Goal: Check status: Check status

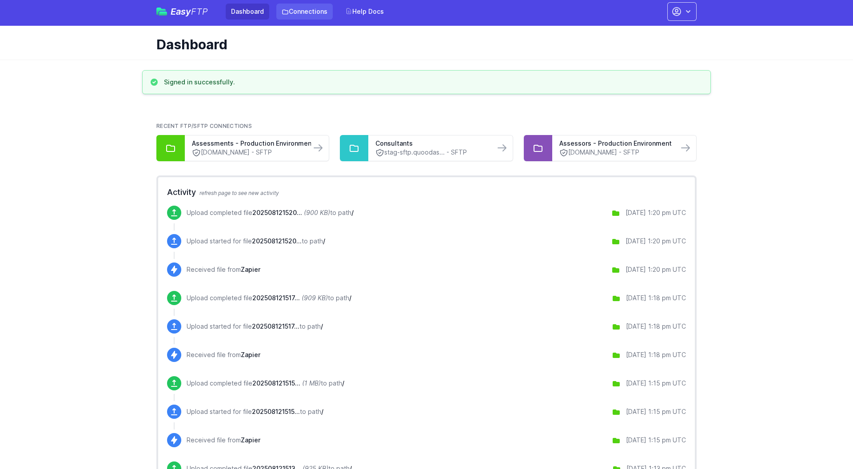
click at [298, 15] on link "Connections" at bounding box center [304, 12] width 56 height 16
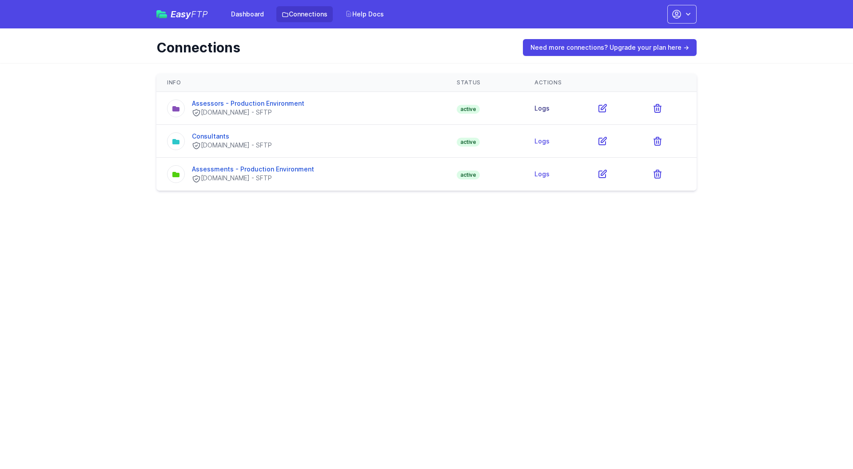
click at [543, 110] on link "Logs" at bounding box center [541, 108] width 15 height 8
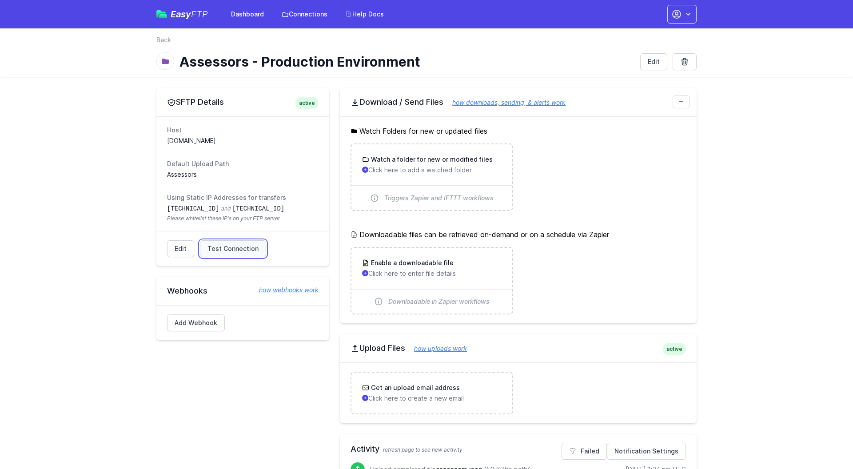
click at [225, 249] on span "Test Connection" at bounding box center [232, 248] width 51 height 9
